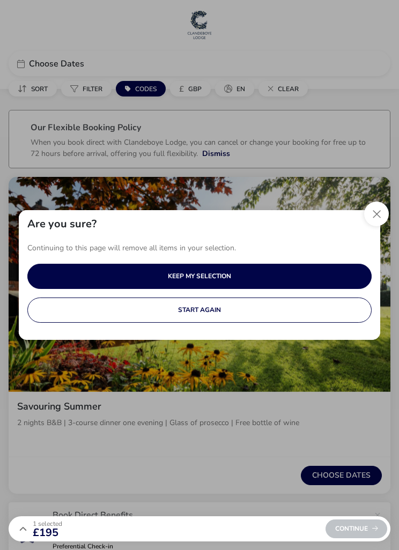
click at [375, 211] on button "Close" at bounding box center [376, 213] width 25 height 25
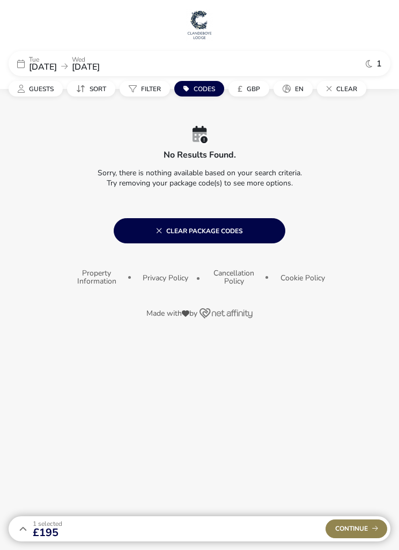
click at [40, 61] on span "[DATE]" at bounding box center [43, 67] width 28 height 12
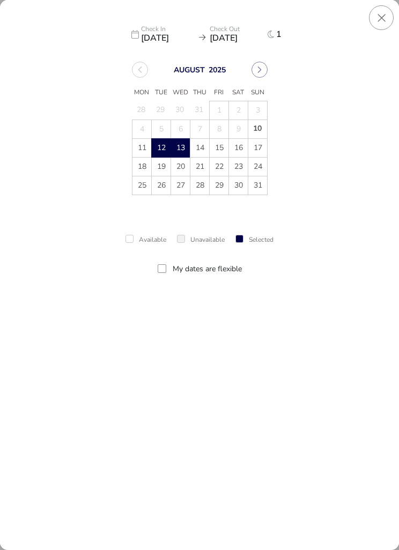
click at [200, 169] on span "21" at bounding box center [200, 167] width 18 height 18
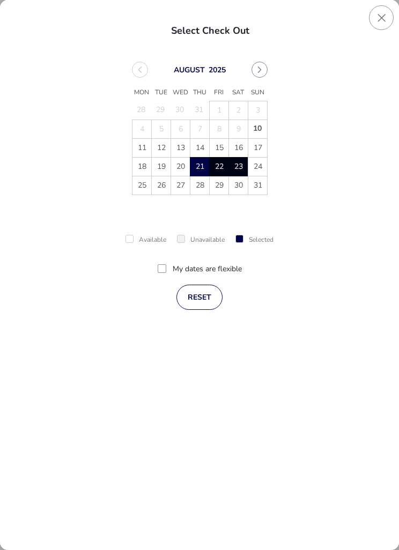
click at [244, 166] on span "23" at bounding box center [238, 167] width 18 height 18
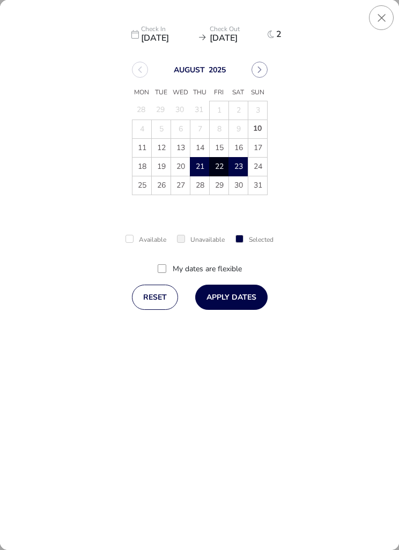
click at [231, 294] on button "Apply Dates" at bounding box center [231, 297] width 72 height 25
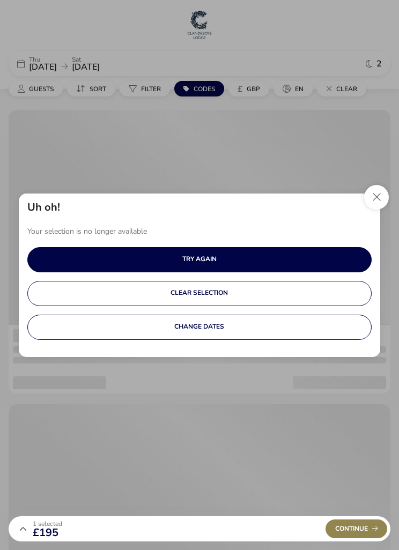
click at [177, 259] on button "TRY AGAIN" at bounding box center [199, 259] width 345 height 25
click at [186, 296] on button "CLEAR SELECTION" at bounding box center [199, 293] width 345 height 25
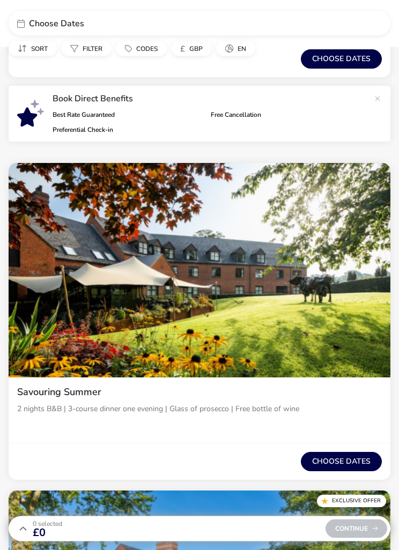
scroll to position [355, 0]
click at [348, 462] on button "Choose dates" at bounding box center [341, 461] width 81 height 19
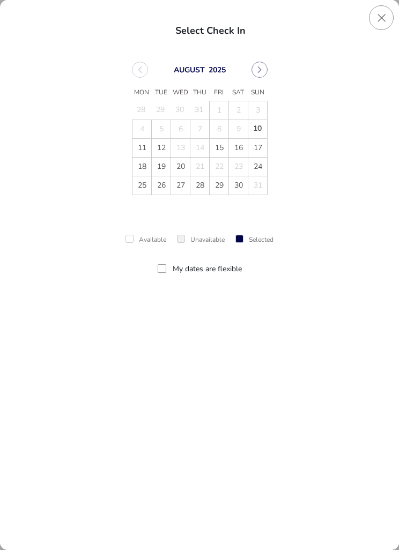
click at [204, 189] on span "28" at bounding box center [200, 186] width 18 height 18
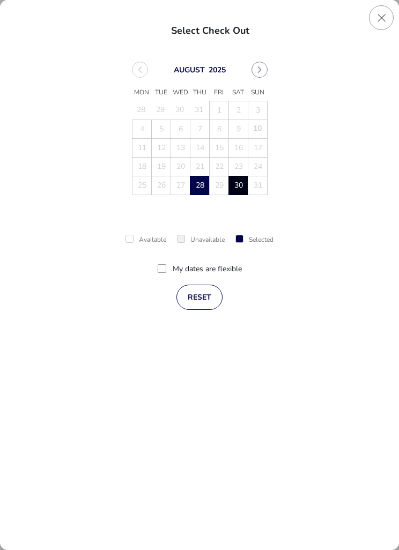
click at [243, 186] on span "30" at bounding box center [238, 186] width 18 height 18
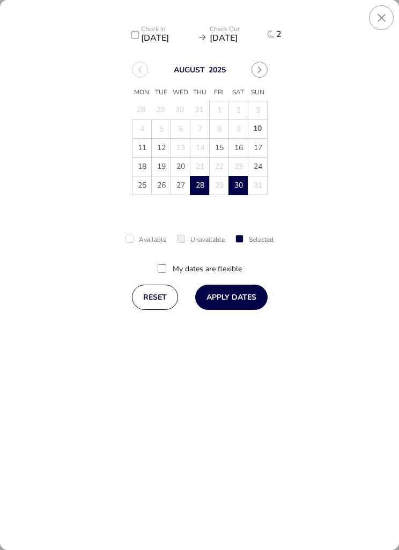
click at [223, 290] on button "Apply Dates" at bounding box center [231, 297] width 72 height 25
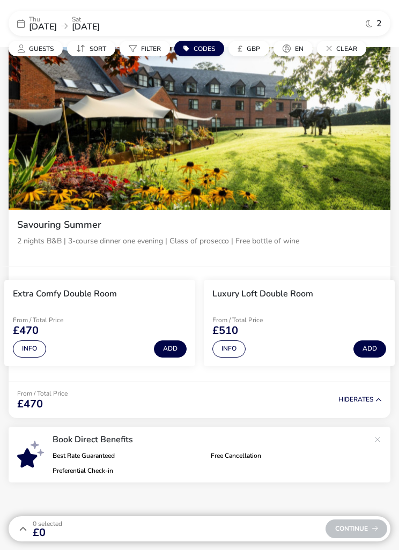
scroll to position [123, 0]
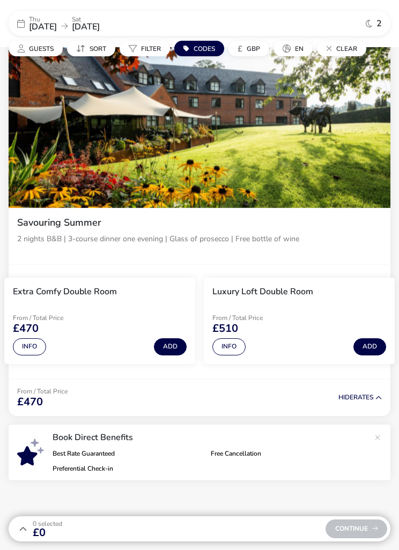
click at [32, 343] on button "Info" at bounding box center [29, 346] width 33 height 17
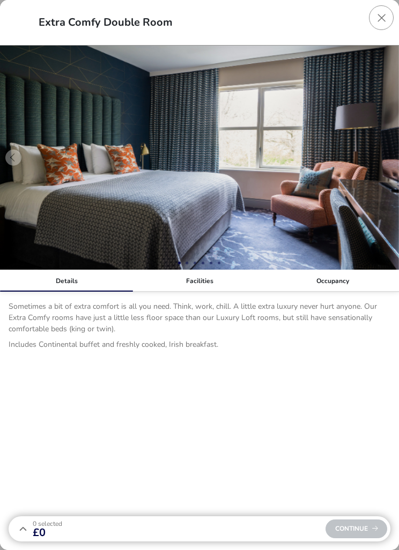
scroll to position [0, 0]
click at [197, 277] on div "Facilities" at bounding box center [199, 280] width 133 height 21
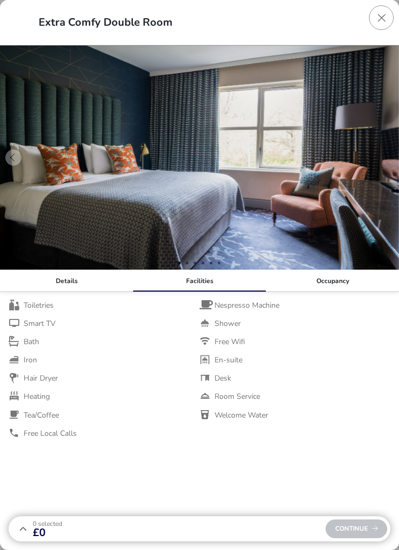
click at [331, 274] on div "Occupancy" at bounding box center [332, 280] width 133 height 21
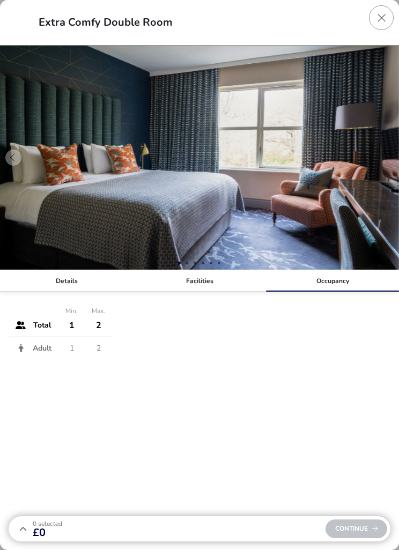
click at [99, 347] on td "2" at bounding box center [98, 347] width 27 height 23
click at [96, 349] on td "2" at bounding box center [98, 347] width 27 height 23
click at [101, 353] on td "2" at bounding box center [98, 347] width 27 height 23
click at [106, 325] on td "2" at bounding box center [98, 325] width 27 height 23
click at [69, 281] on div "Details" at bounding box center [66, 280] width 133 height 21
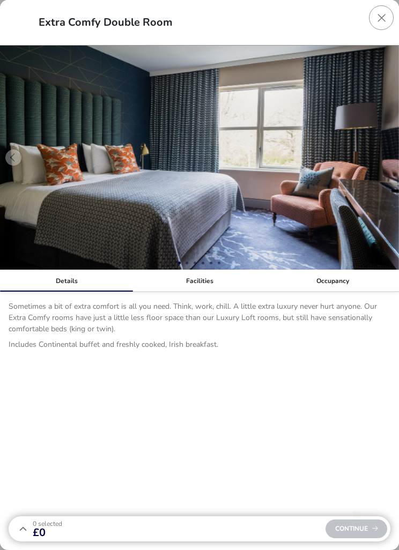
click at [354, 536] on div "Continue" at bounding box center [356, 528] width 62 height 19
click at [43, 522] on span "0 Selected" at bounding box center [47, 523] width 29 height 9
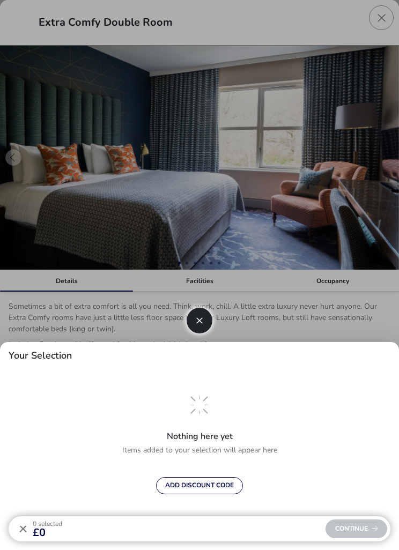
click at [197, 324] on icon "button" at bounding box center [200, 321] width 8 height 8
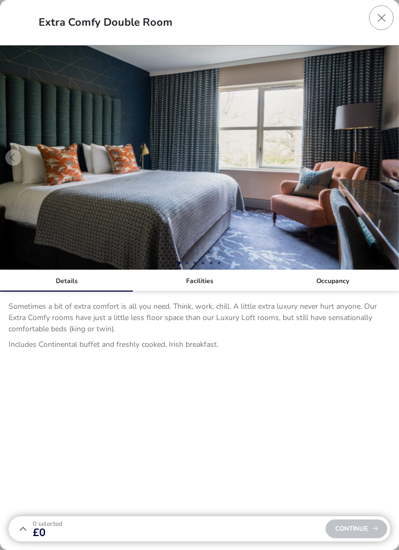
click at [352, 526] on span "Continue" at bounding box center [356, 528] width 43 height 7
click at [389, 13] on button "Close dialog" at bounding box center [381, 17] width 25 height 25
